Goal: Information Seeking & Learning: Learn about a topic

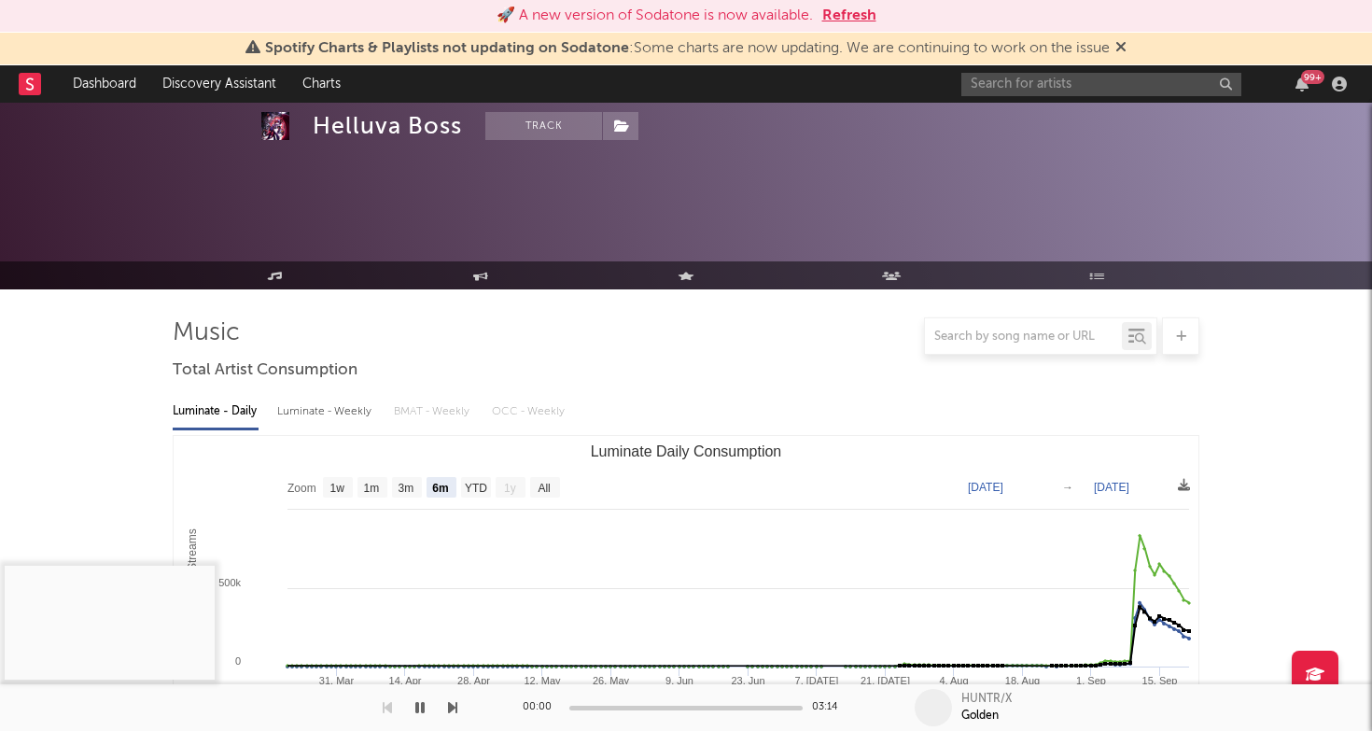
select select "6m"
click at [1072, 84] on input "text" at bounding box center [1101, 84] width 280 height 23
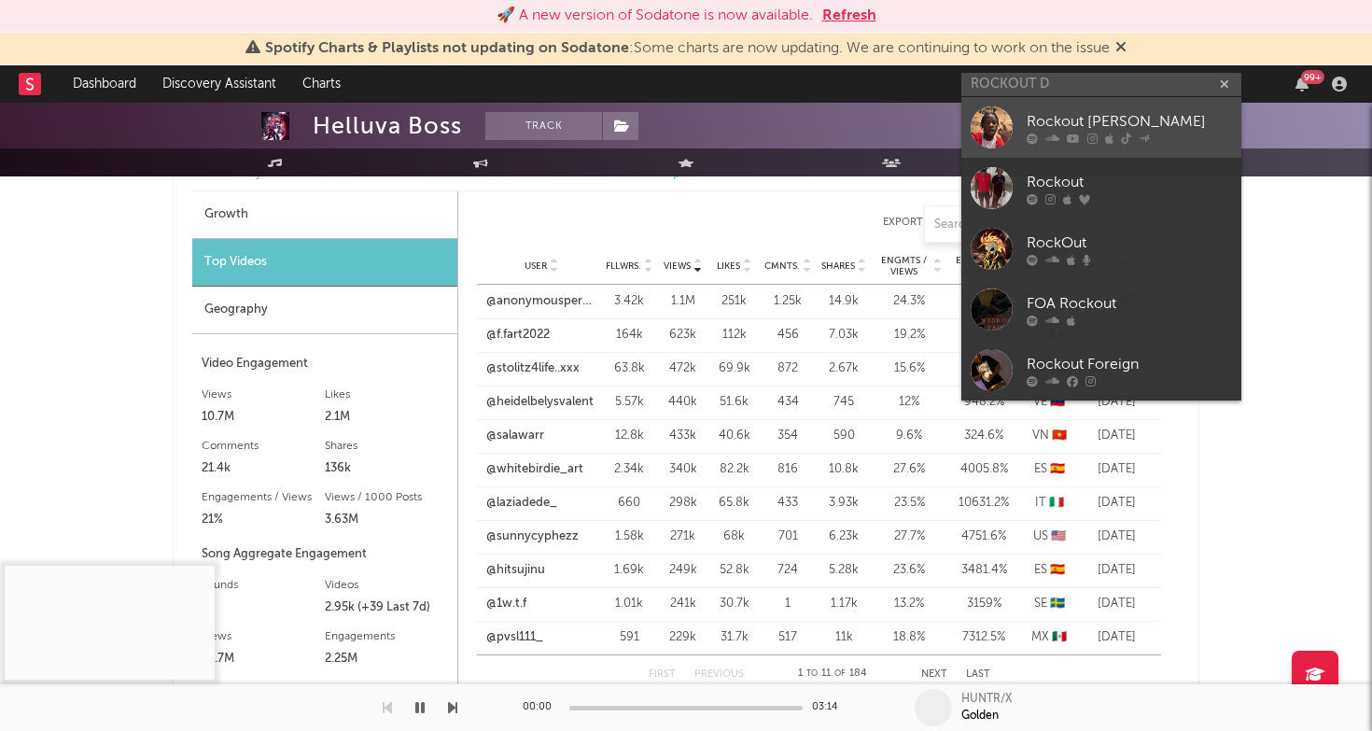
type input "ROCKOUT D"
click at [1120, 112] on div "Rockout [PERSON_NAME]" at bounding box center [1128, 121] width 205 height 22
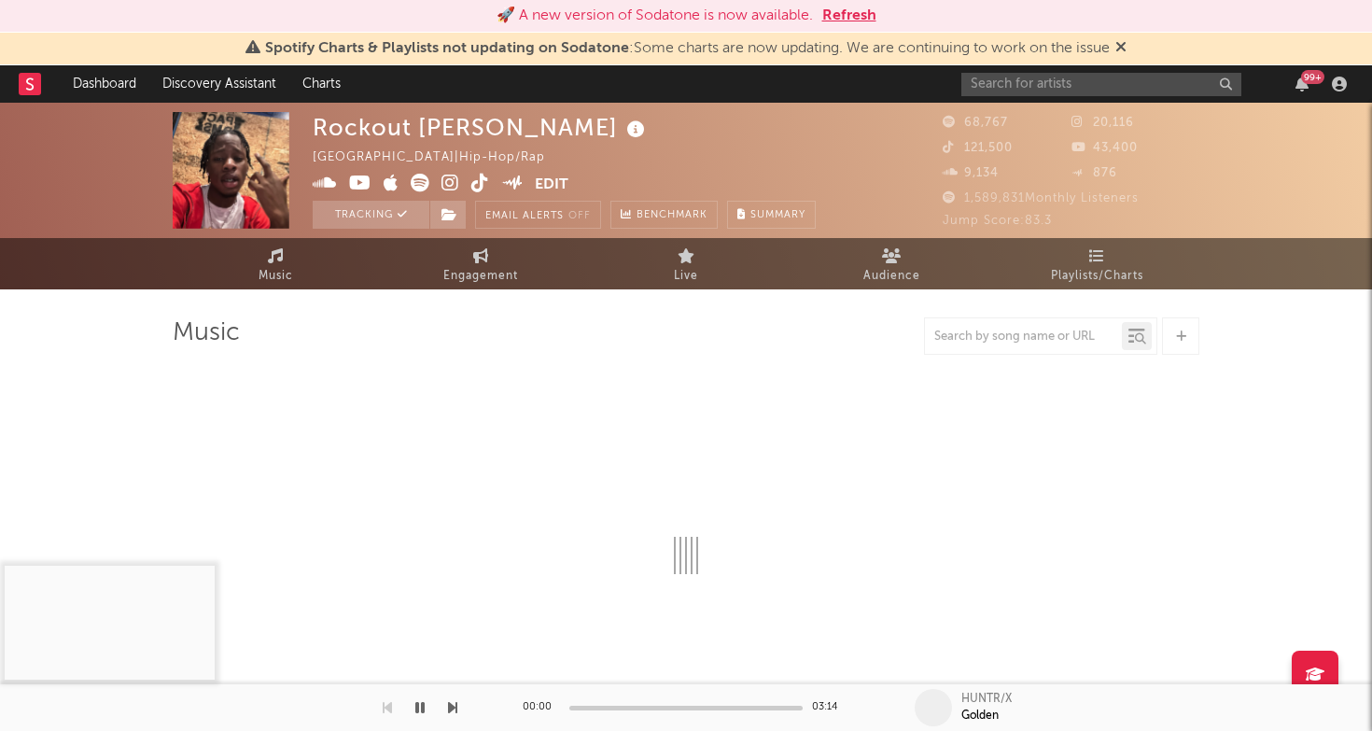
select select "6m"
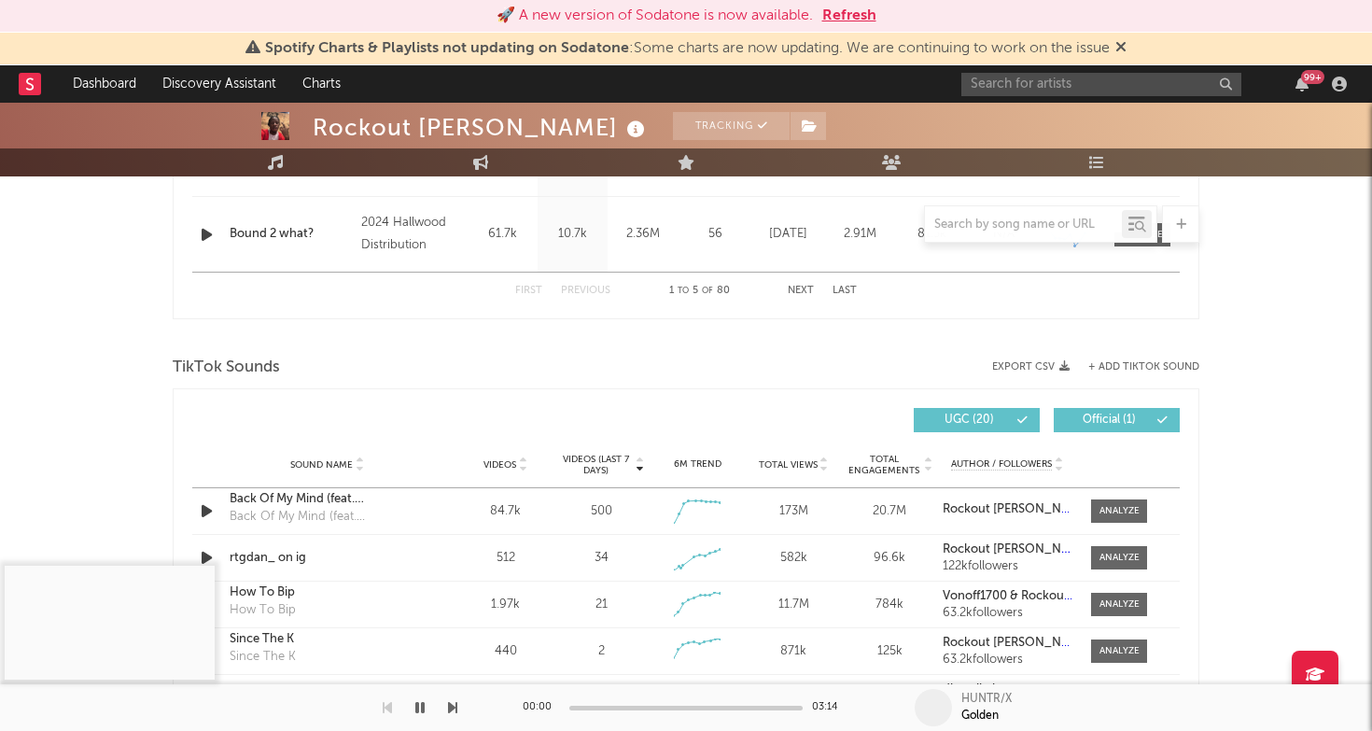
scroll to position [1101, 0]
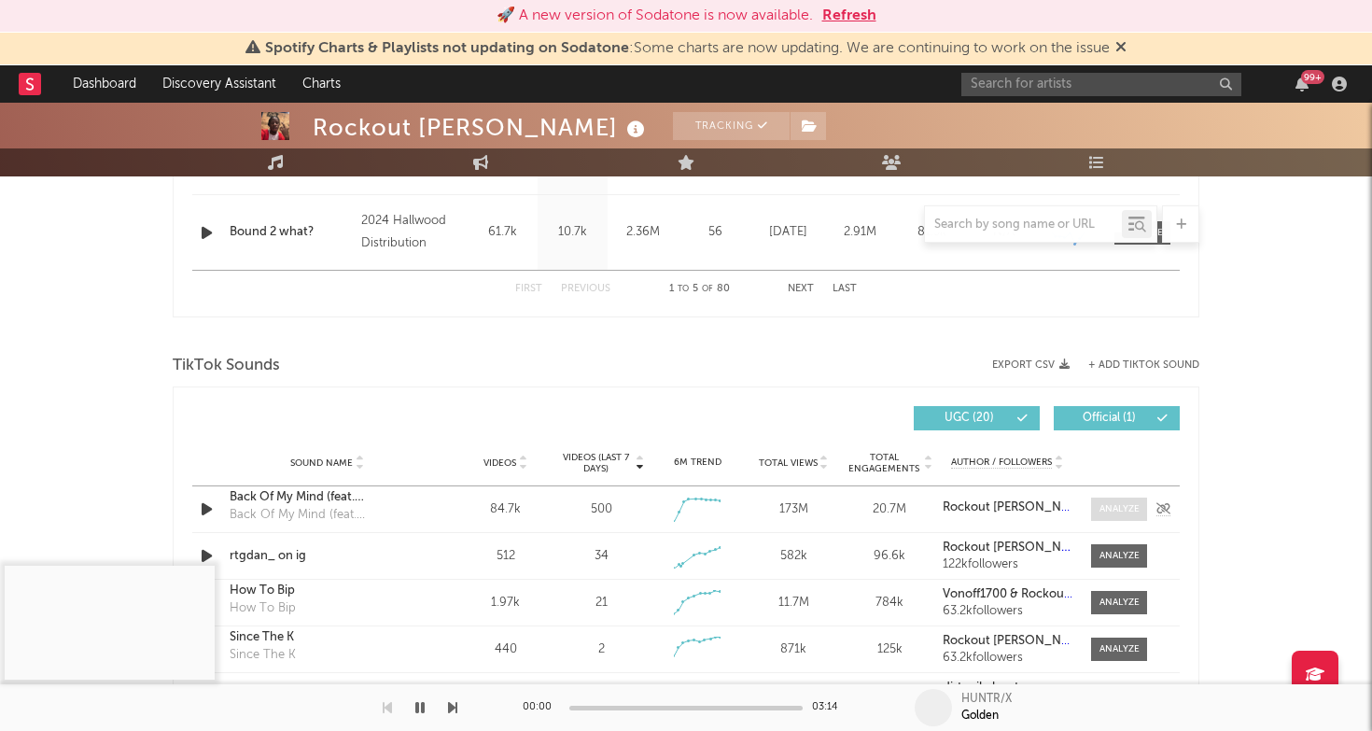
click at [1115, 498] on span at bounding box center [1119, 508] width 56 height 23
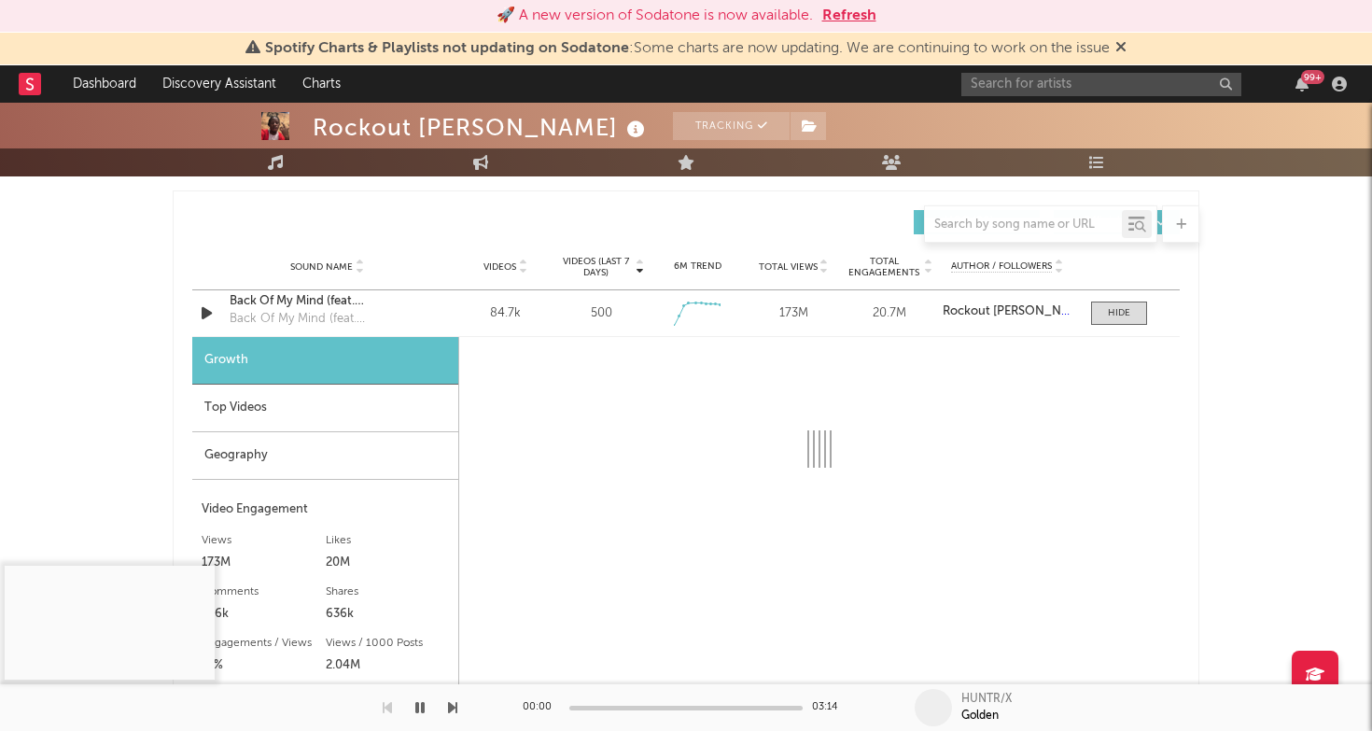
select select "1w"
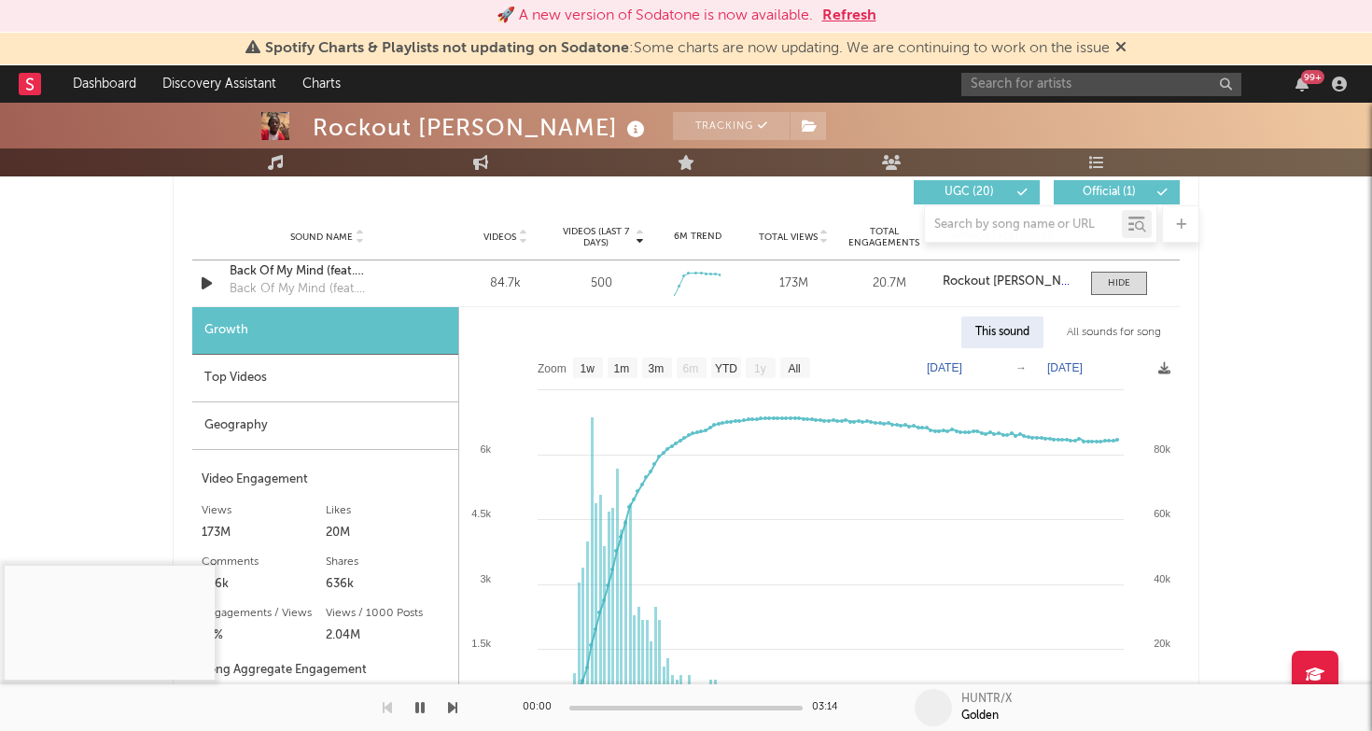
scroll to position [1365, 0]
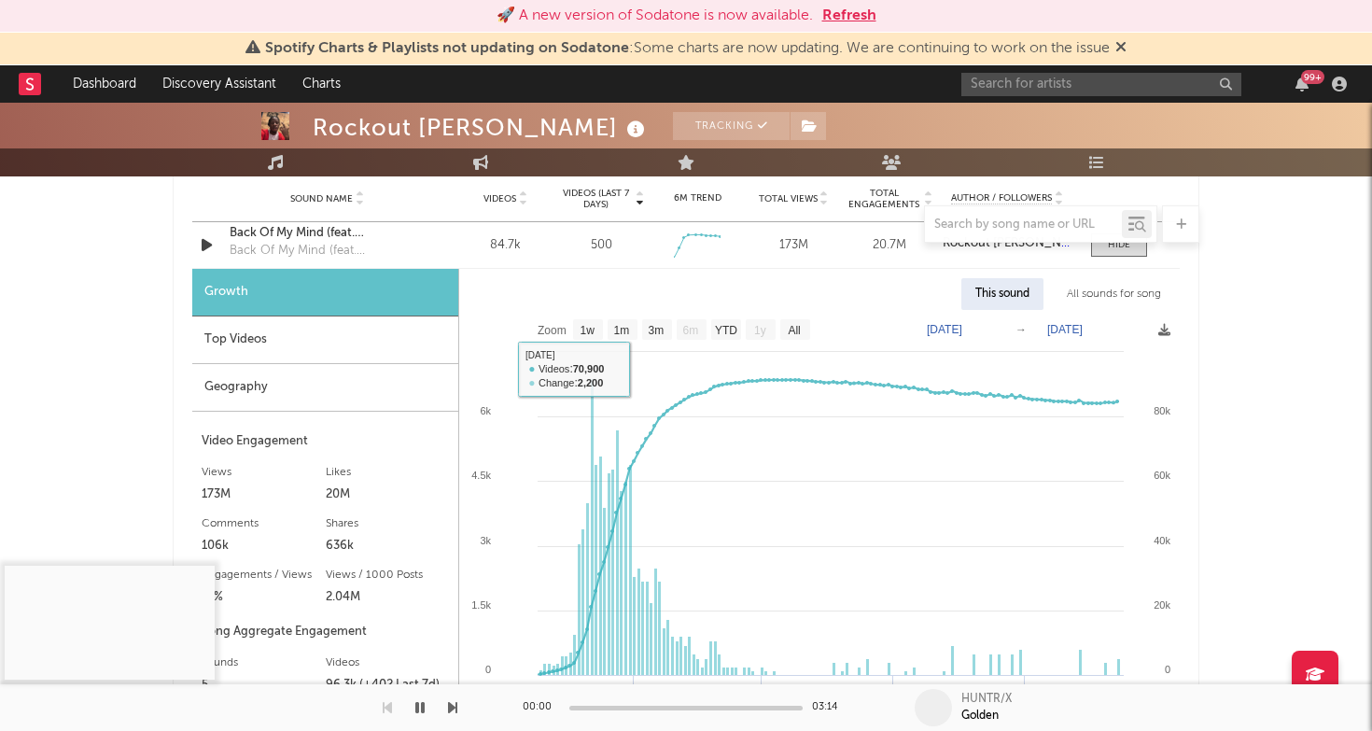
click at [408, 327] on div "Top Videos" at bounding box center [325, 340] width 266 height 48
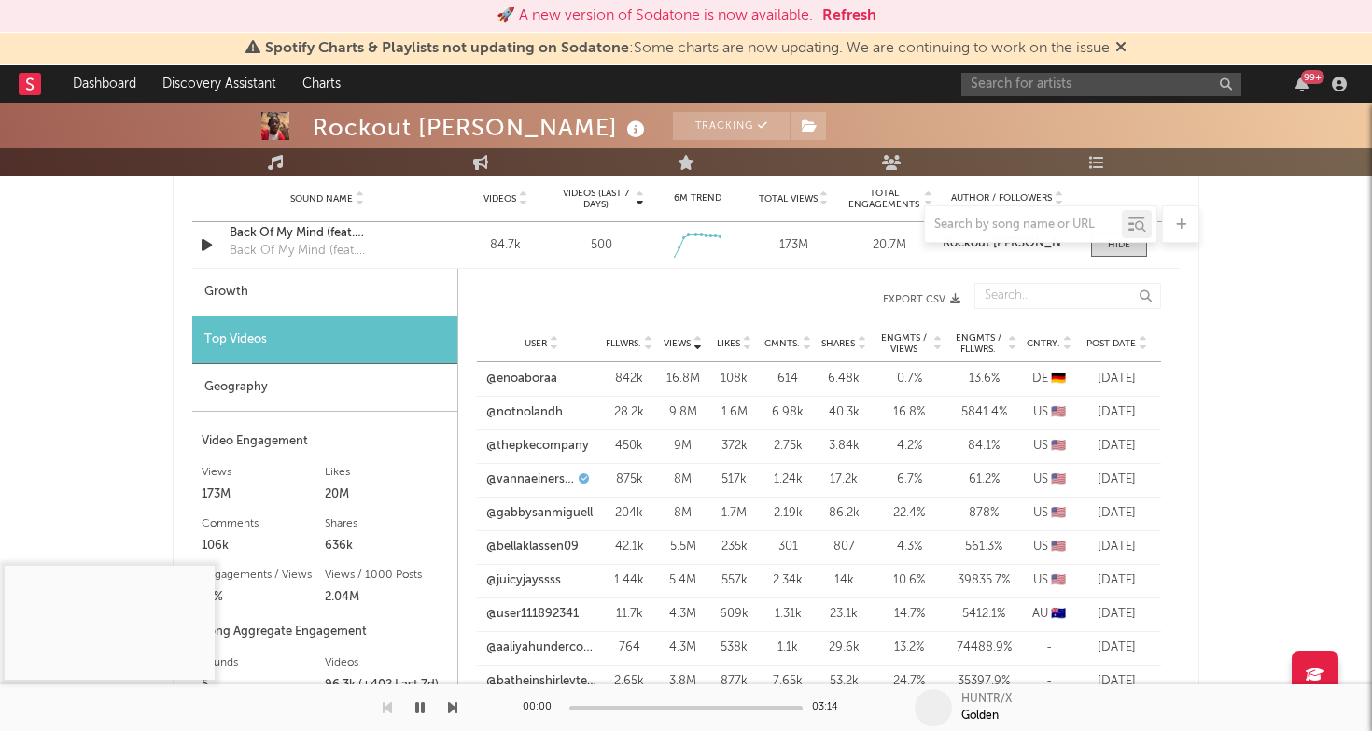
click at [1110, 336] on div "Post Date" at bounding box center [1116, 343] width 70 height 14
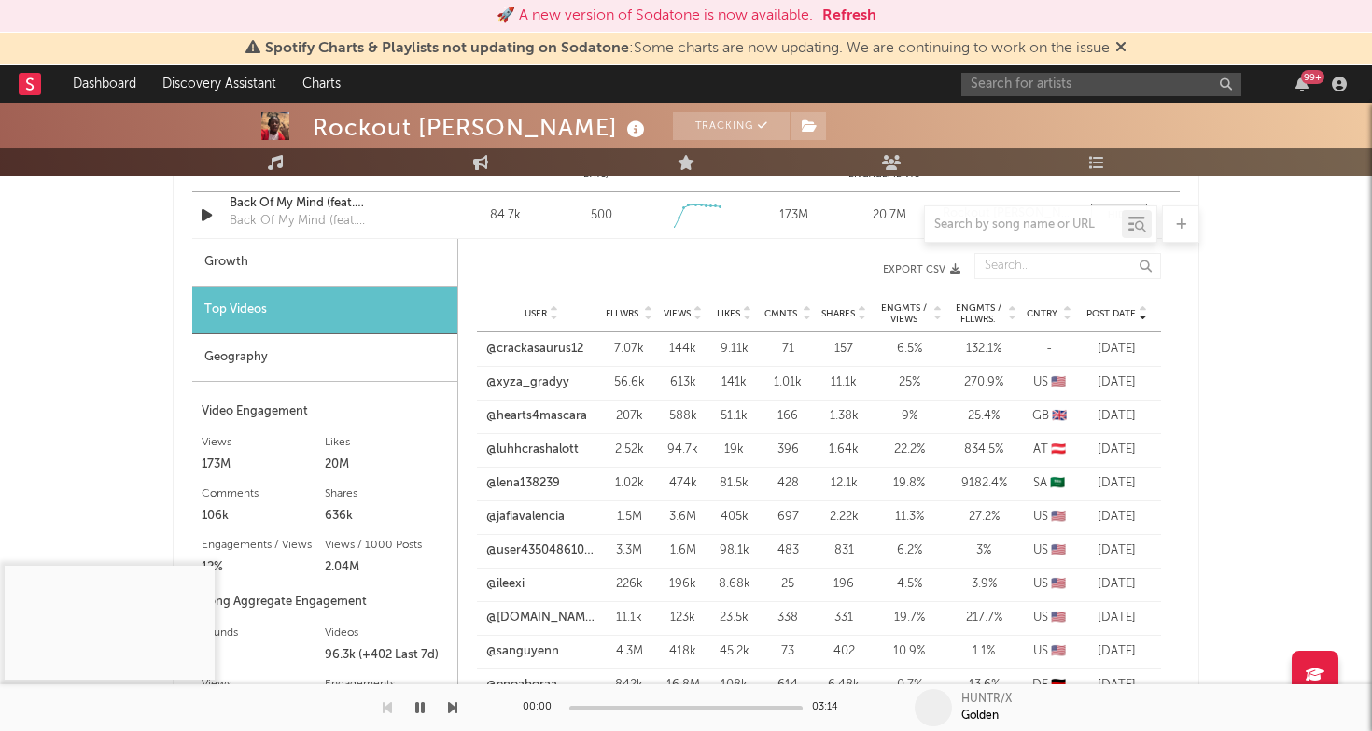
scroll to position [1398, 0]
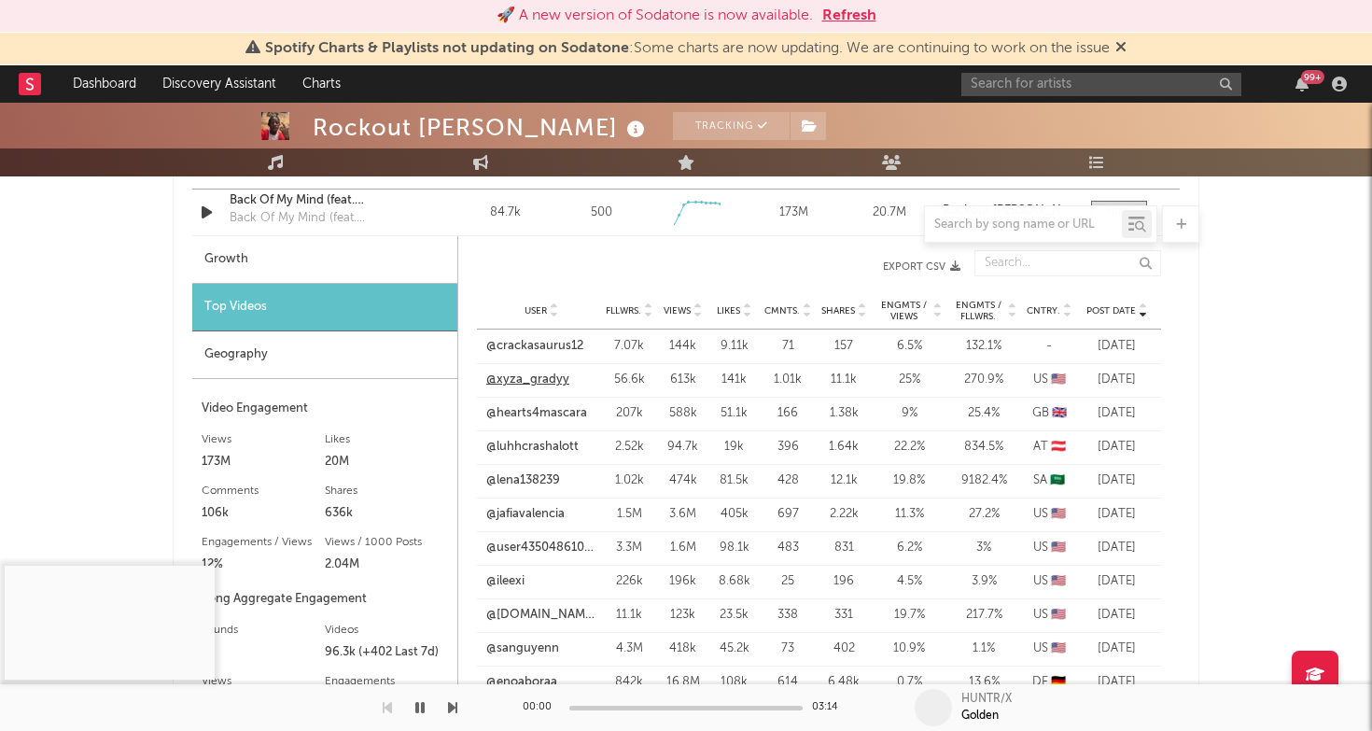
click at [529, 375] on link "@xyza_gradyy" at bounding box center [527, 379] width 83 height 19
click at [551, 337] on link "@crackasaurus12" at bounding box center [534, 346] width 97 height 19
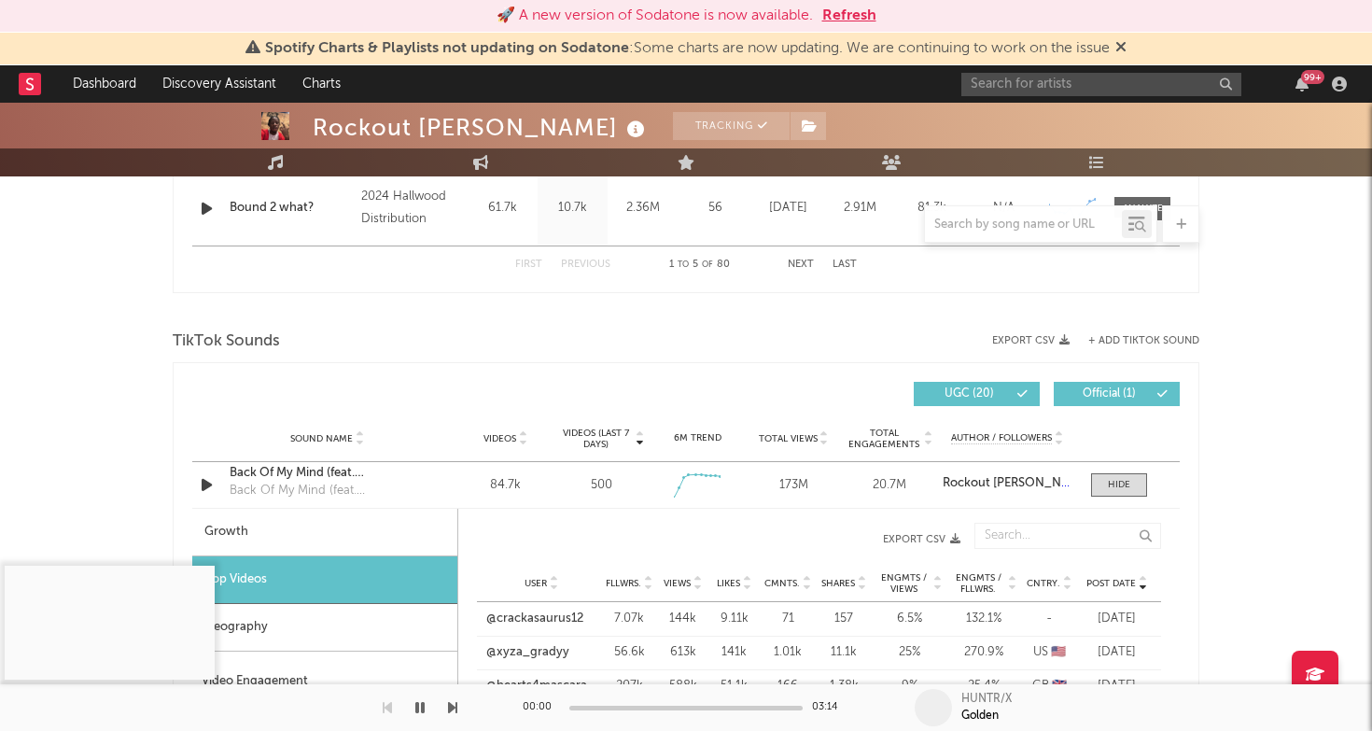
scroll to position [1122, 0]
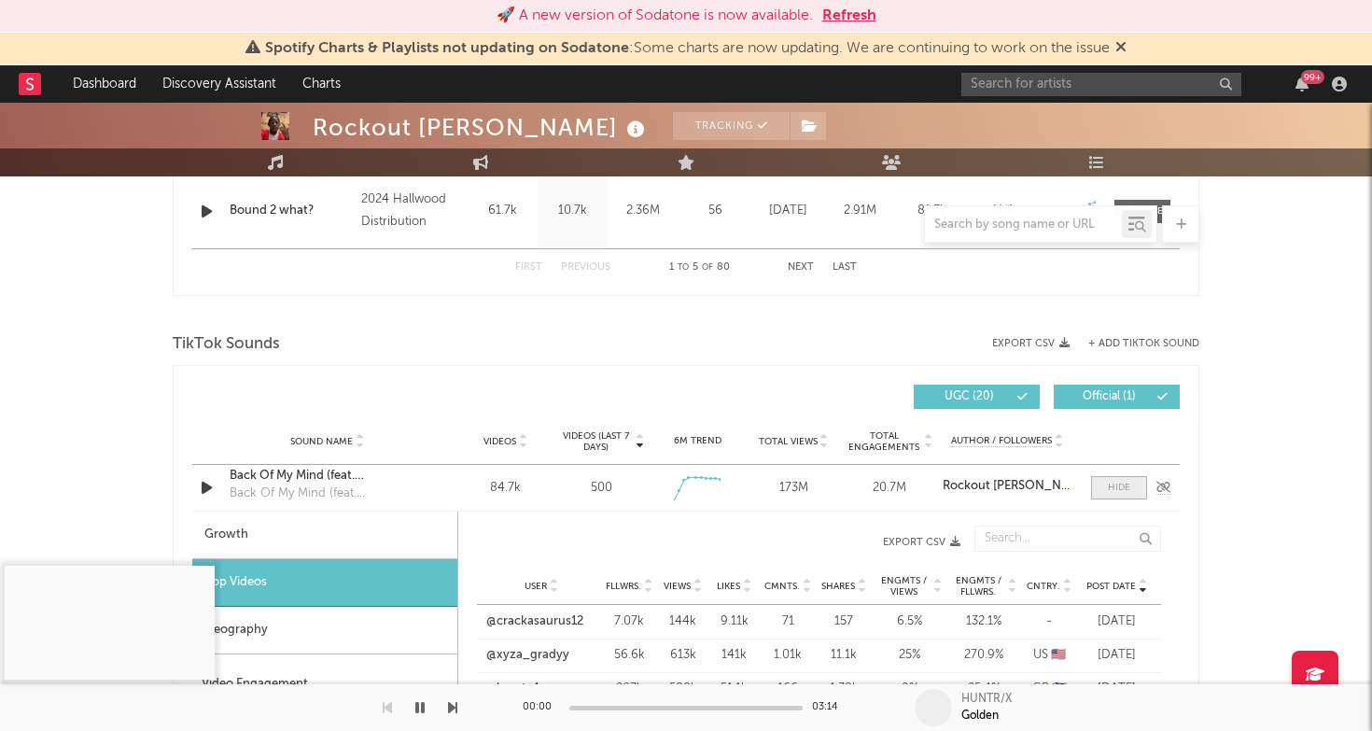
click at [1129, 489] on div at bounding box center [1119, 488] width 22 height 14
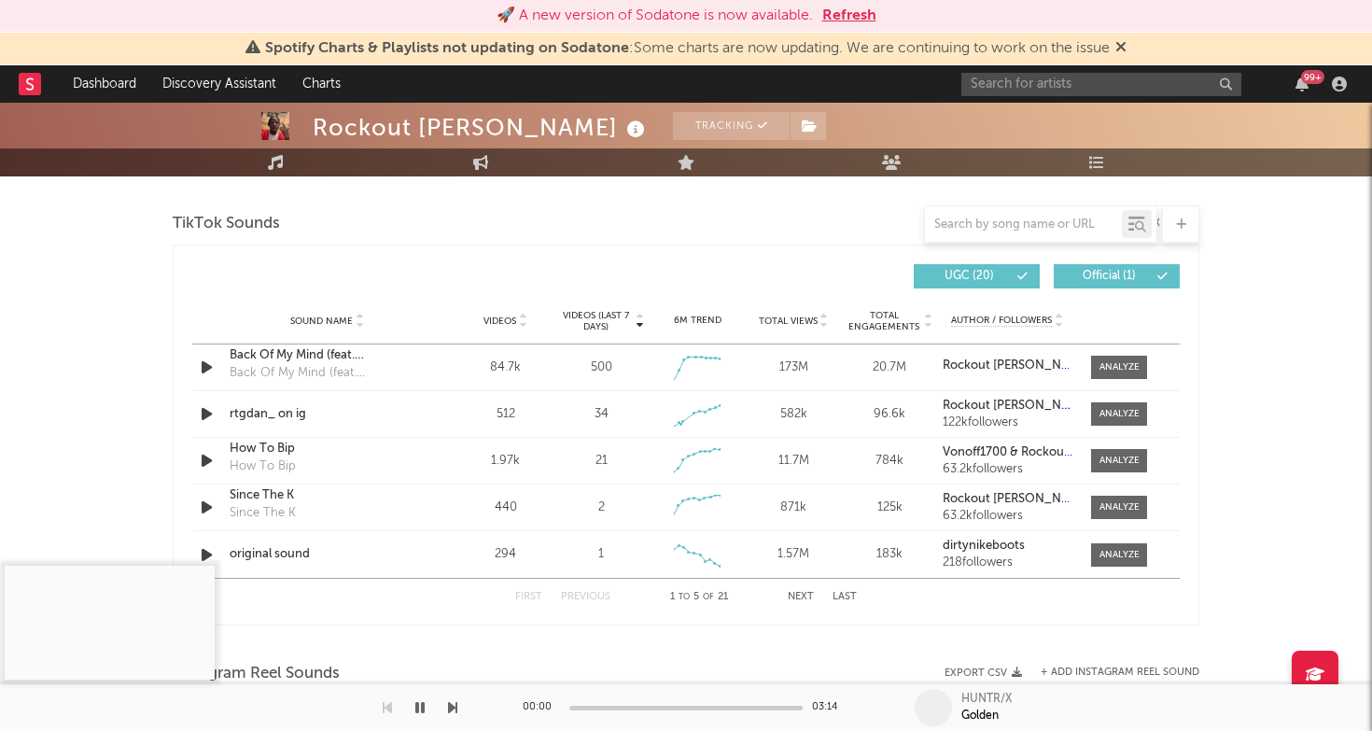
scroll to position [1247, 0]
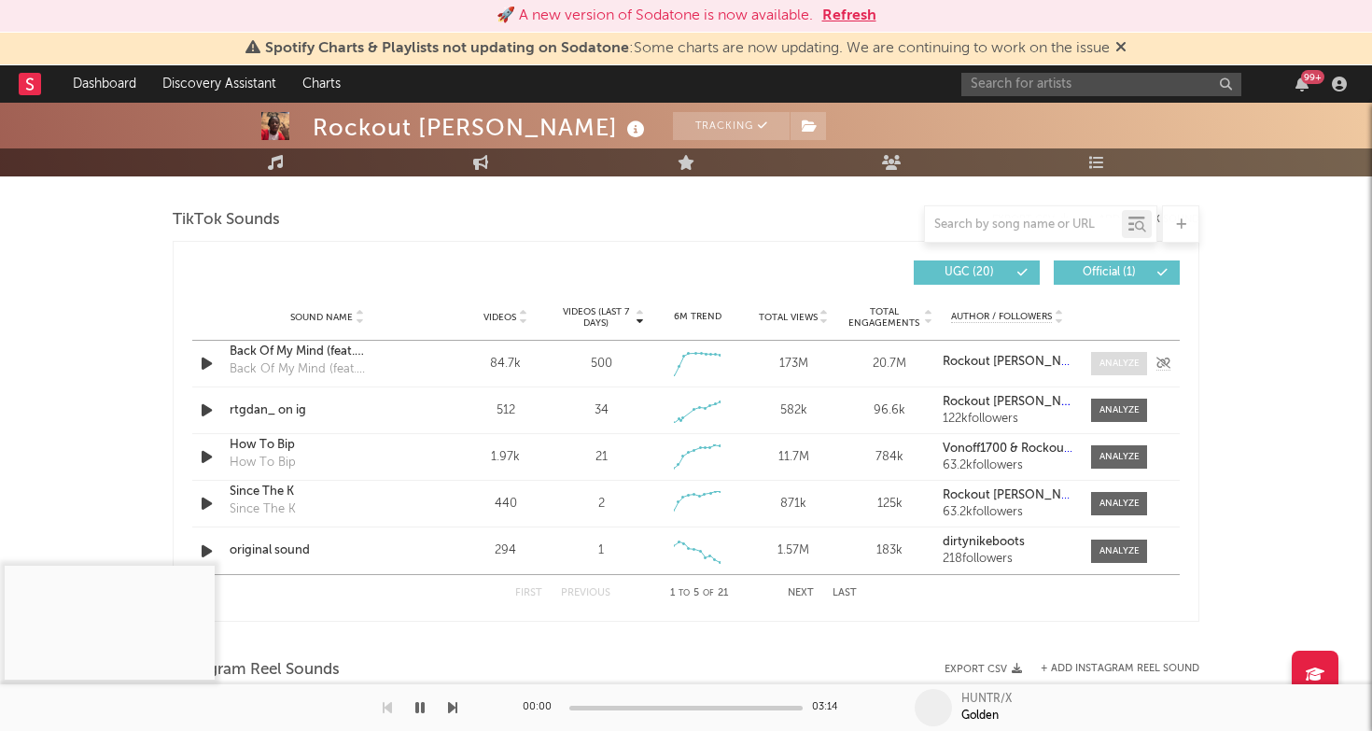
click at [1118, 355] on span at bounding box center [1119, 363] width 56 height 23
select select "1w"
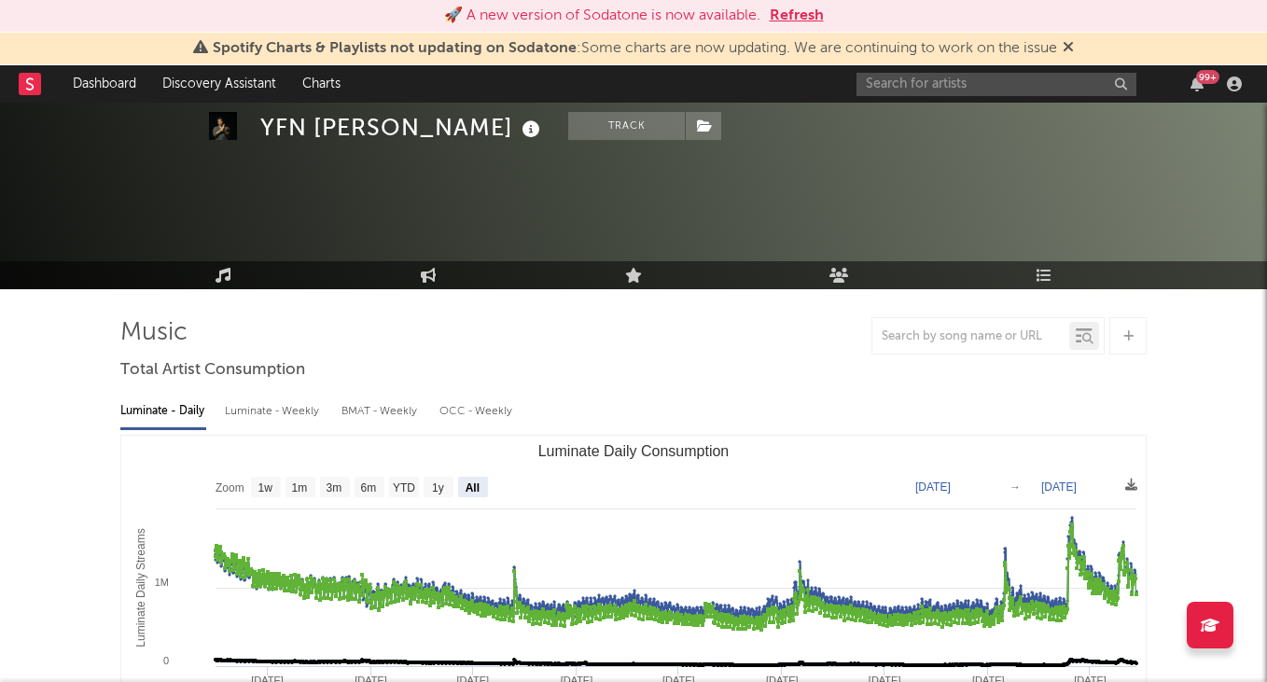
select select "All"
